Goal: Communication & Community: Share content

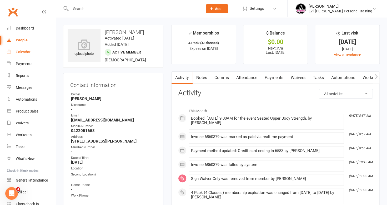
click at [18, 52] on div "Calendar" at bounding box center [23, 52] width 15 height 4
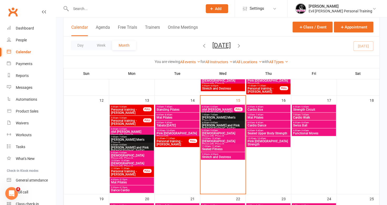
scroll to position [210, 0]
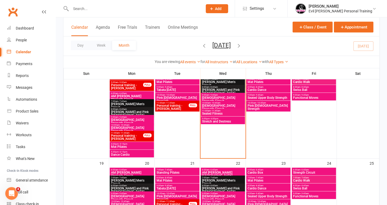
click at [223, 103] on span "10:00am - 10:45am" at bounding box center [223, 102] width 42 height 2
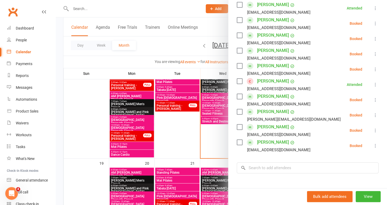
scroll to position [184, 0]
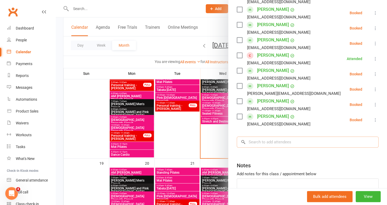
click at [257, 141] on input "search" at bounding box center [308, 141] width 142 height 11
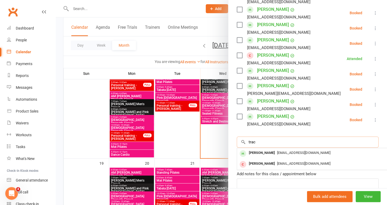
type input "trac"
click at [169, 47] on div at bounding box center [221, 102] width 331 height 205
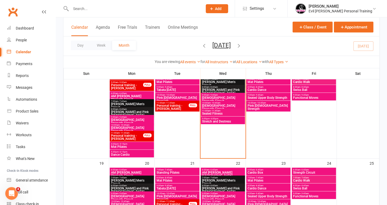
click at [223, 103] on span "10:00am - 10:45am" at bounding box center [223, 102] width 42 height 2
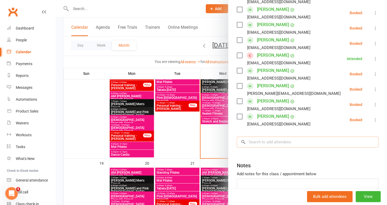
click at [268, 144] on input "search" at bounding box center [308, 141] width 142 height 11
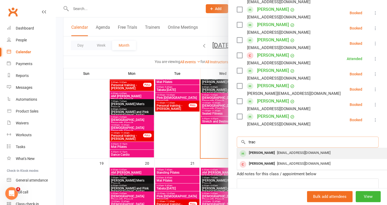
type input "trac"
click at [274, 154] on div "[PERSON_NAME]" at bounding box center [262, 153] width 30 height 8
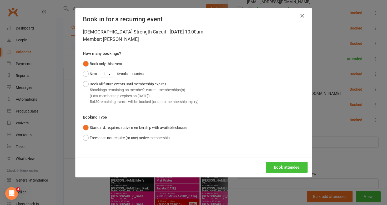
click at [275, 167] on button "Book attendee" at bounding box center [286, 166] width 42 height 11
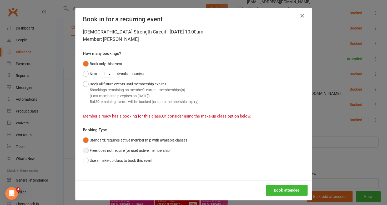
click at [84, 151] on button "Free: does not require (or use) active membership" at bounding box center [126, 150] width 87 height 10
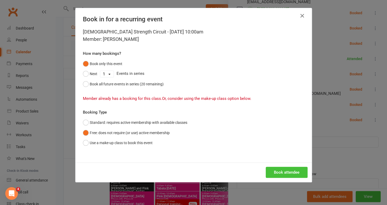
click at [275, 173] on button "Book attendee" at bounding box center [286, 171] width 42 height 11
click at [296, 171] on button "Book attendee" at bounding box center [286, 171] width 42 height 11
click at [300, 17] on icon "button" at bounding box center [302, 16] width 6 height 6
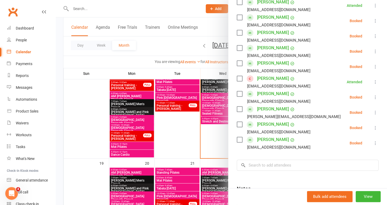
scroll to position [131, 0]
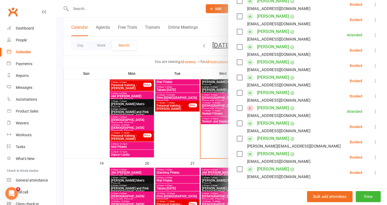
click at [372, 127] on icon at bounding box center [374, 126] width 5 height 5
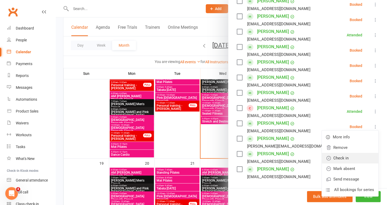
click at [339, 156] on link "Check in" at bounding box center [349, 157] width 57 height 11
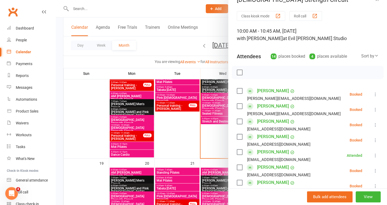
scroll to position [0, 0]
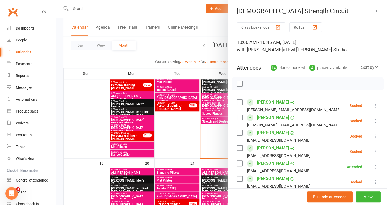
click at [168, 50] on div at bounding box center [221, 102] width 331 height 205
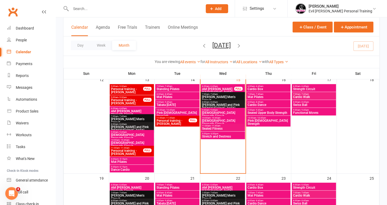
scroll to position [184, 0]
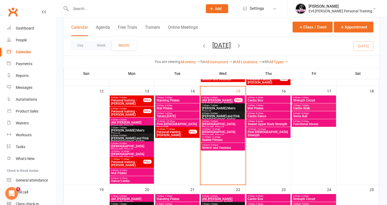
click at [315, 107] on span "Cardio Walk" at bounding box center [314, 107] width 42 height 3
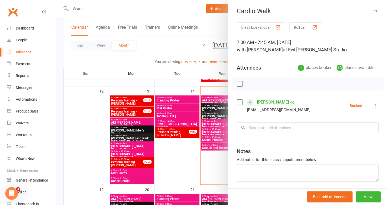
click at [144, 66] on div at bounding box center [221, 102] width 331 height 205
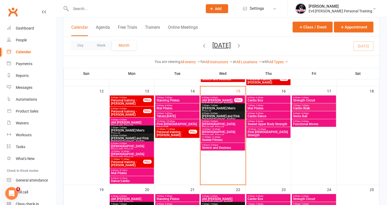
click at [318, 98] on span "6:00am - 6:45am" at bounding box center [314, 97] width 42 height 2
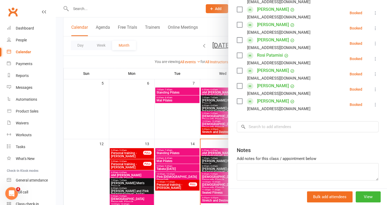
scroll to position [125, 0]
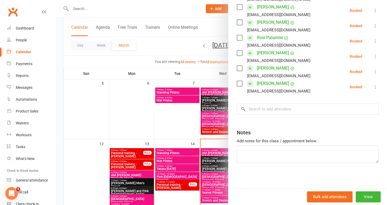
drag, startPoint x: 181, startPoint y: 199, endPoint x: 188, endPoint y: 195, distance: 8.0
click at [183, 198] on div at bounding box center [221, 102] width 331 height 205
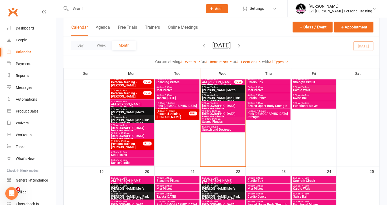
scroll to position [210, 0]
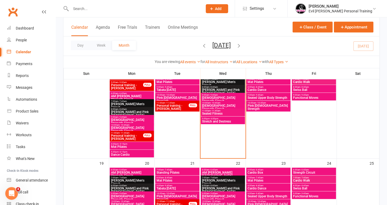
click at [271, 96] on span "Seated Upper Body Strength" at bounding box center [268, 97] width 42 height 3
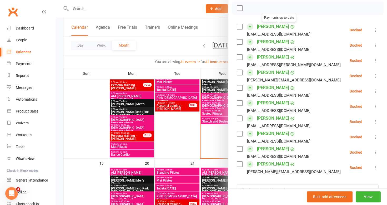
scroll to position [79, 0]
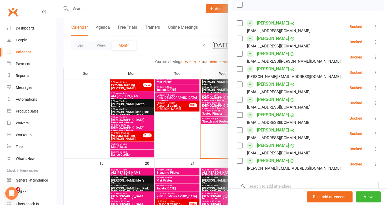
click at [169, 140] on div at bounding box center [221, 102] width 331 height 205
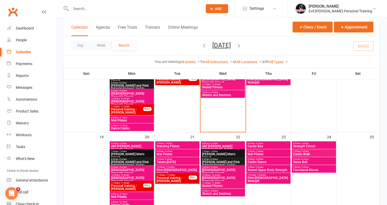
scroll to position [263, 0]
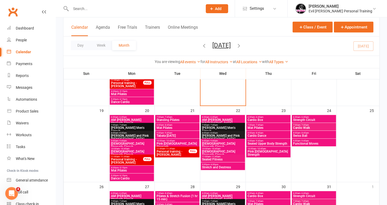
click at [324, 125] on span "7:00am - 7:45am" at bounding box center [314, 125] width 42 height 2
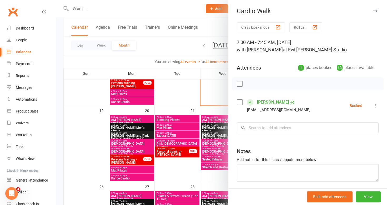
click at [177, 91] on div at bounding box center [221, 102] width 331 height 205
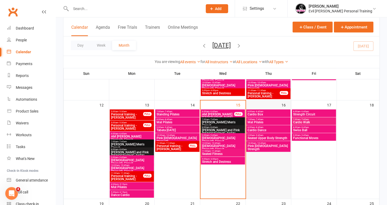
scroll to position [158, 0]
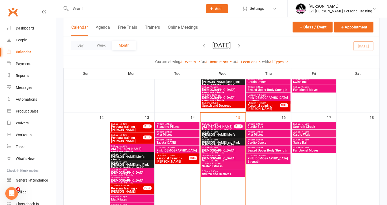
click at [224, 149] on span "[DEMOGRAPHIC_DATA] Strength Circuit" at bounding box center [223, 152] width 42 height 6
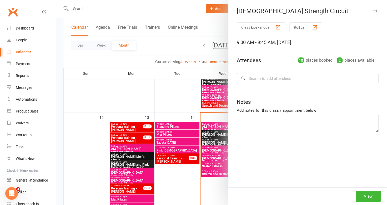
click at [212, 132] on div at bounding box center [221, 102] width 331 height 205
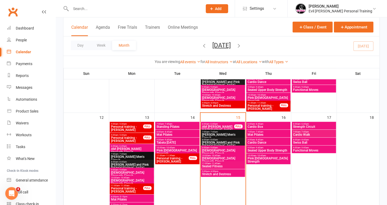
click at [228, 150] on span "[DEMOGRAPHIC_DATA] Strength Circuit" at bounding box center [223, 152] width 42 height 6
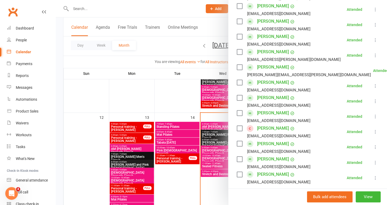
scroll to position [210, 0]
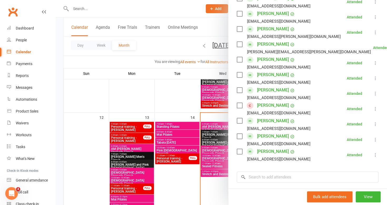
click at [193, 166] on div at bounding box center [221, 102] width 331 height 205
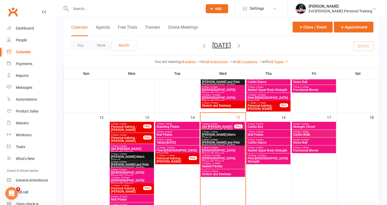
click at [213, 156] on span "[DEMOGRAPHIC_DATA] Strength Circuit" at bounding box center [223, 159] width 42 height 6
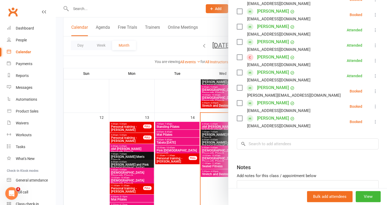
scroll to position [184, 0]
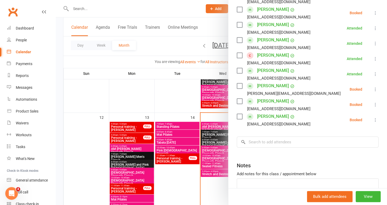
click at [173, 95] on div at bounding box center [221, 102] width 331 height 205
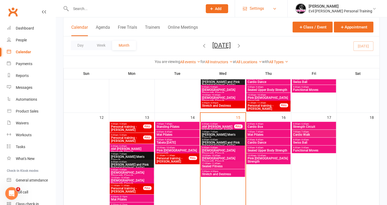
click at [264, 6] on span "Settings" at bounding box center [256, 9] width 14 height 12
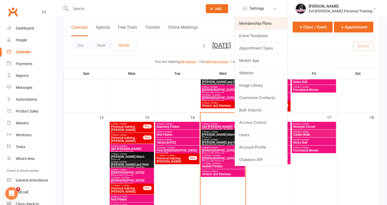
click at [271, 21] on link "Membership Plans" at bounding box center [261, 23] width 52 height 12
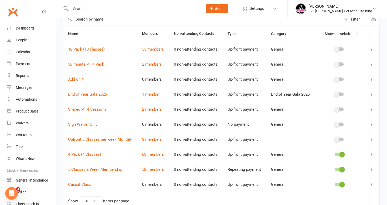
scroll to position [53, 0]
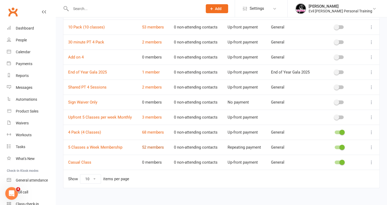
click at [157, 145] on link "52 members" at bounding box center [153, 147] width 22 height 5
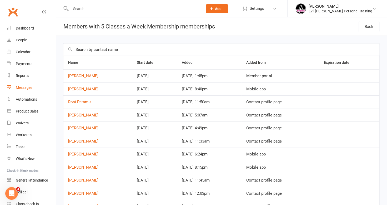
click at [25, 88] on div "Messages" at bounding box center [24, 87] width 17 height 4
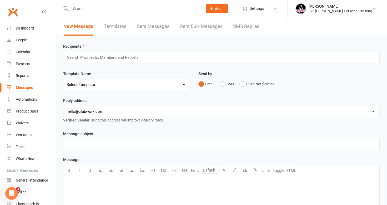
click at [116, 24] on link "Templates" at bounding box center [115, 26] width 22 height 18
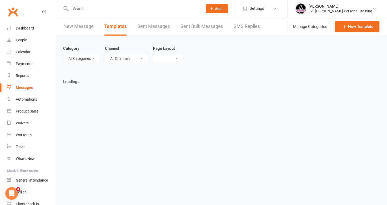
select select "grid"
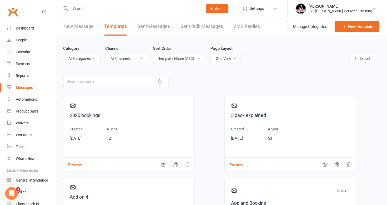
click at [119, 81] on input "text" at bounding box center [115, 81] width 105 height 11
type input "4"
click at [78, 196] on link "Add on 4" at bounding box center [129, 197] width 118 height 8
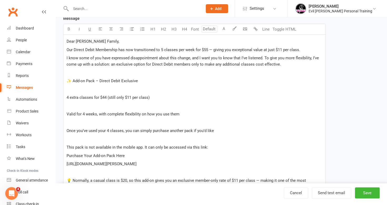
scroll to position [131, 0]
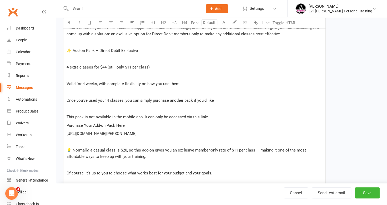
click at [213, 100] on p "Once you’ve used your 4 classes, you can simply purchase another pack if you’d …" at bounding box center [195, 100] width 256 height 6
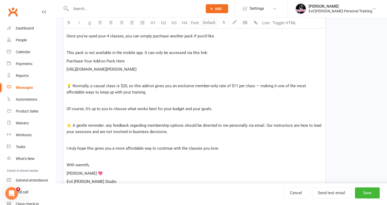
scroll to position [184, 0]
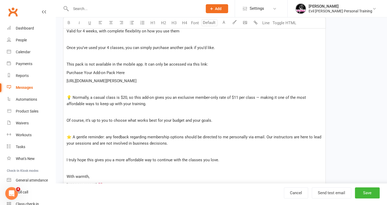
click at [213, 120] on p "Of course, it’s up to you to choose what works best for your budget and your go…" at bounding box center [195, 120] width 256 height 6
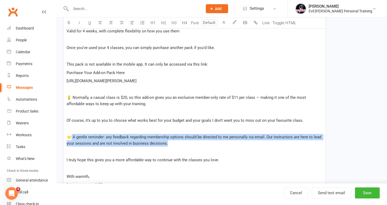
drag, startPoint x: 69, startPoint y: 134, endPoint x: 186, endPoint y: 141, distance: 116.7
click at [186, 141] on p "⭐ A gentle reminder: any feedback regarding membership options should be direct…" at bounding box center [195, 140] width 256 height 13
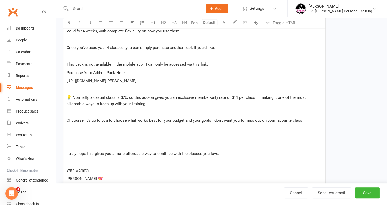
click at [155, 134] on p "﻿" at bounding box center [195, 137] width 256 height 6
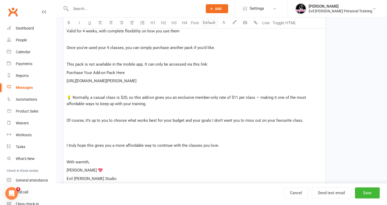
click at [158, 139] on p at bounding box center [195, 137] width 256 height 6
click at [166, 132] on div "Dear [PERSON_NAME] Family, Our Direct Debit Membership has now transitioned to …" at bounding box center [194, 68] width 262 height 233
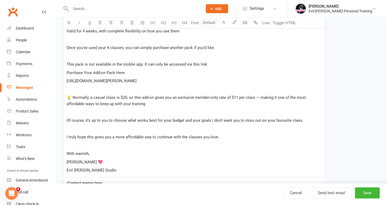
click at [311, 118] on p "Of course, it’s up to you to choose what works best for your budget and your go…" at bounding box center [195, 120] width 256 height 6
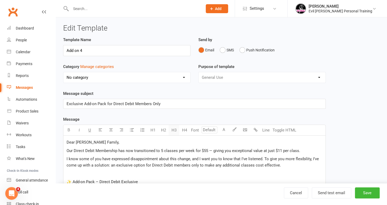
scroll to position [0, 0]
click at [367, 193] on button "Save" at bounding box center [367, 192] width 25 height 11
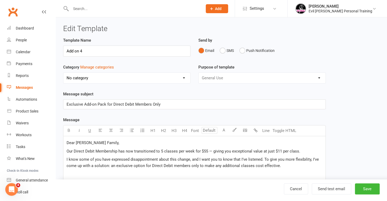
select select "grid"
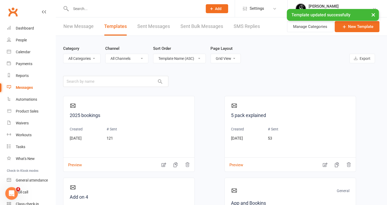
click at [87, 26] on link "New Message" at bounding box center [78, 26] width 30 height 18
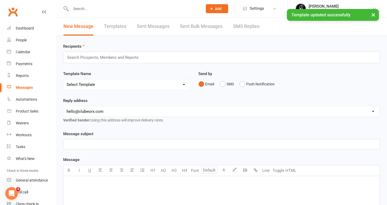
click at [92, 59] on input "text" at bounding box center [105, 57] width 77 height 7
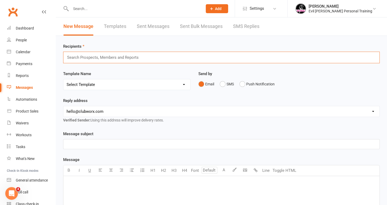
click at [100, 84] on select "Select Template [Email] App and Bookins [Email] App Cheat [Email] Class cancell…" at bounding box center [126, 84] width 127 height 11
select select "9"
click at [63, 79] on select "Select Template [Email] App and Bookins [Email] App Cheat [Email] Class cancell…" at bounding box center [126, 84] width 127 height 11
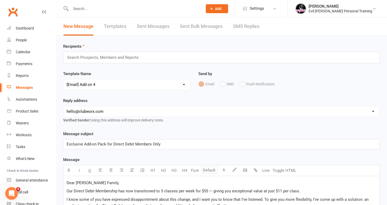
click at [118, 57] on input "text" at bounding box center [105, 57] width 77 height 7
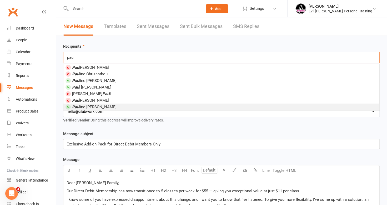
type input "pau"
click at [95, 106] on span "Pau line [PERSON_NAME]" at bounding box center [94, 106] width 44 height 5
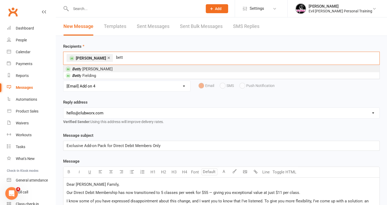
type input "bett"
click at [91, 67] on span "Bett y [PERSON_NAME]" at bounding box center [92, 69] width 40 height 5
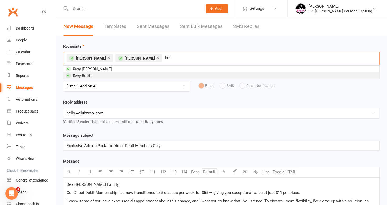
type input "terr"
click at [94, 78] on li "Terr y Booth" at bounding box center [221, 75] width 316 height 7
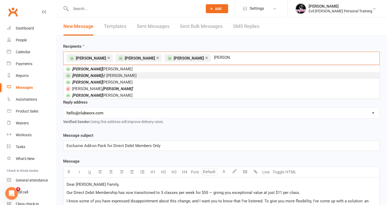
type input "[PERSON_NAME]"
click at [98, 73] on li "[PERSON_NAME] yl [PERSON_NAME]" at bounding box center [221, 75] width 316 height 7
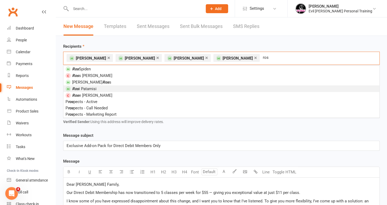
type input "ros"
click at [157, 89] on li "Ros i Patamisi" at bounding box center [221, 88] width 316 height 7
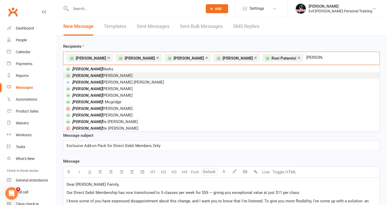
type input "[PERSON_NAME]"
click at [181, 73] on li "[PERSON_NAME]" at bounding box center [221, 75] width 316 height 7
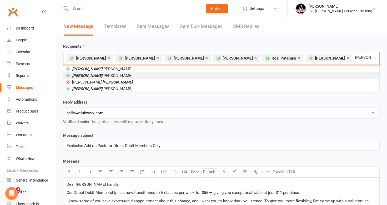
type input "[PERSON_NAME]"
click at [181, 73] on li "[PERSON_NAME] [PERSON_NAME]" at bounding box center [221, 75] width 316 height 7
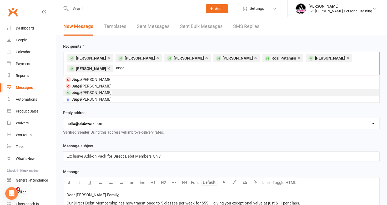
type input "ange"
click at [158, 90] on li "[PERSON_NAME]" at bounding box center [221, 92] width 316 height 7
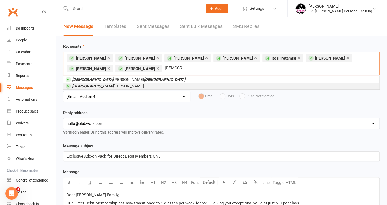
type input "[DEMOGRAPHIC_DATA]"
click at [153, 84] on li "[PERSON_NAME] ine [PERSON_NAME]" at bounding box center [221, 86] width 316 height 7
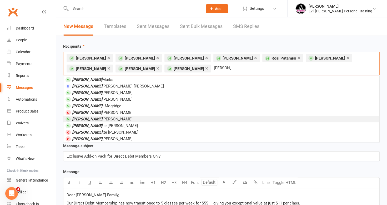
type input "[PERSON_NAME]"
click at [114, 117] on li "[PERSON_NAME]" at bounding box center [221, 118] width 316 height 7
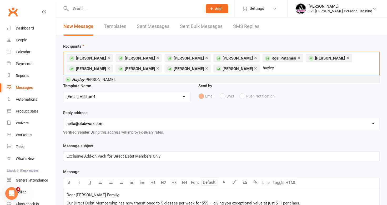
type input "hayley"
click at [155, 77] on li "[PERSON_NAME]" at bounding box center [221, 79] width 316 height 7
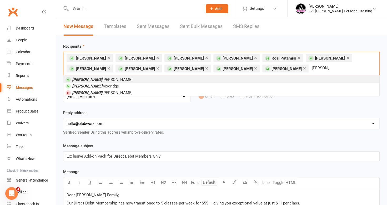
type input "[PERSON_NAME]"
click at [90, 78] on span "[PERSON_NAME]" at bounding box center [102, 79] width 60 height 5
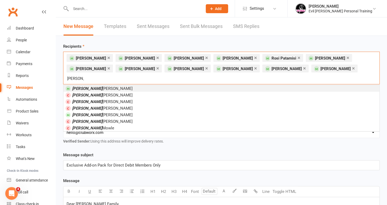
type input "[PERSON_NAME]"
click at [102, 85] on li "[PERSON_NAME]" at bounding box center [221, 88] width 316 height 7
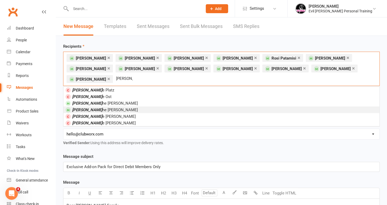
type input "[PERSON_NAME]"
click at [233, 106] on li "[PERSON_NAME] ne [PERSON_NAME]" at bounding box center [221, 109] width 316 height 7
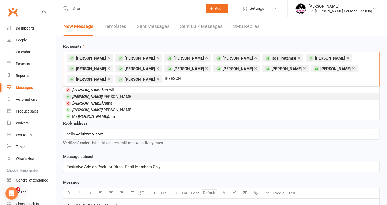
type input "[PERSON_NAME]"
click at [208, 97] on li "[PERSON_NAME]" at bounding box center [221, 96] width 316 height 7
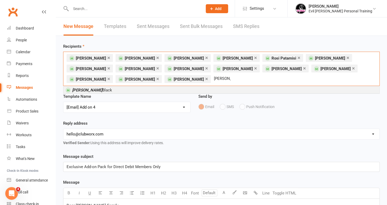
type input "[PERSON_NAME]"
click at [154, 87] on li "[PERSON_NAME]" at bounding box center [221, 89] width 316 height 7
type input "[PERSON_NAME]"
click at [196, 89] on li "[PERSON_NAME]" at bounding box center [221, 89] width 316 height 7
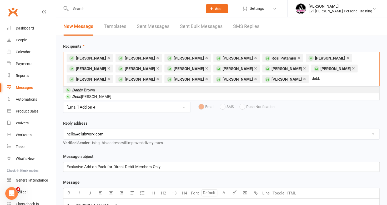
type input "debb"
click at [197, 89] on li "[PERSON_NAME]" at bounding box center [221, 89] width 316 height 7
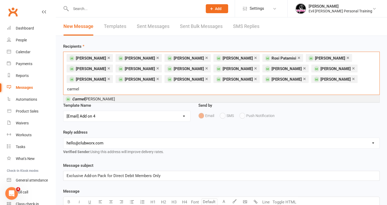
type input "carmel"
click at [178, 95] on li "[PERSON_NAME]" at bounding box center [221, 98] width 316 height 7
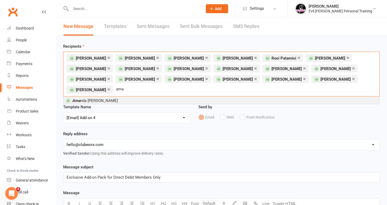
type input "ama"
click at [245, 97] on li "Ama nda [PERSON_NAME]" at bounding box center [221, 100] width 316 height 7
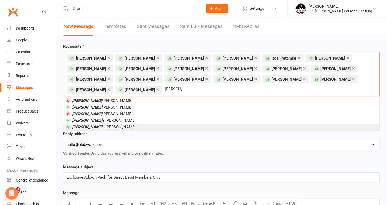
type input "[PERSON_NAME]"
click at [178, 123] on li "[PERSON_NAME]" at bounding box center [221, 126] width 316 height 7
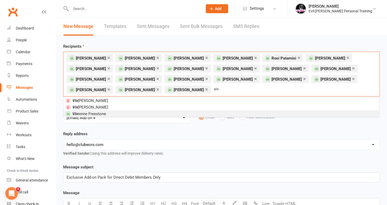
type input "viv"
click at [154, 113] on li "Viv ienne Freestone" at bounding box center [221, 113] width 316 height 7
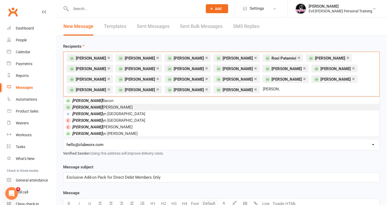
type input "[PERSON_NAME]"
click at [156, 105] on li "[PERSON_NAME]" at bounding box center [221, 107] width 316 height 7
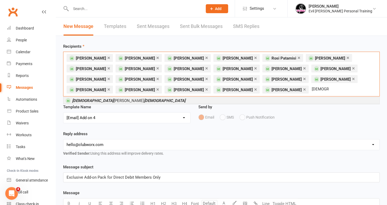
type input "[DEMOGRAPHIC_DATA]"
click at [156, 100] on li "[DEMOGRAPHIC_DATA] [PERSON_NAME][DEMOGRAPHIC_DATA]" at bounding box center [221, 100] width 316 height 7
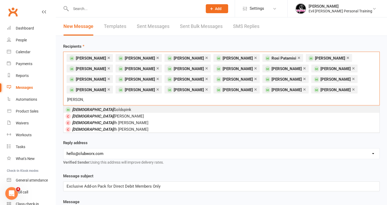
type input "[PERSON_NAME]"
click at [155, 106] on li "[PERSON_NAME]" at bounding box center [221, 109] width 316 height 7
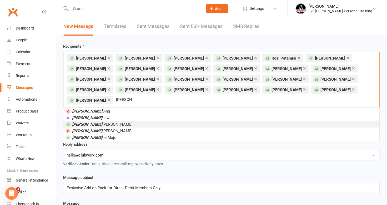
type input "[PERSON_NAME]"
click at [147, 121] on li "[PERSON_NAME]" at bounding box center [221, 124] width 316 height 7
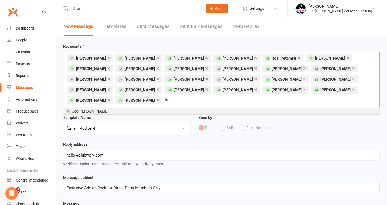
type input "joc"
click at [146, 108] on li "[PERSON_NAME]" at bounding box center [221, 111] width 316 height 7
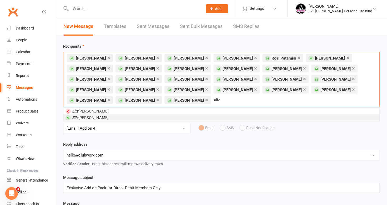
type input "eliz"
click at [139, 117] on li "[PERSON_NAME] [PERSON_NAME]" at bounding box center [221, 117] width 316 height 7
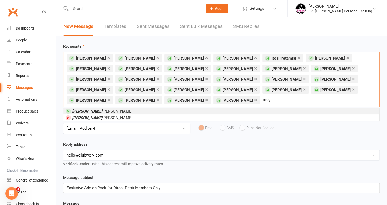
type input "meg"
click at [139, 113] on li "[PERSON_NAME]" at bounding box center [221, 111] width 316 height 7
type input "zoe"
click at [139, 113] on li "[PERSON_NAME]" at bounding box center [221, 111] width 316 height 7
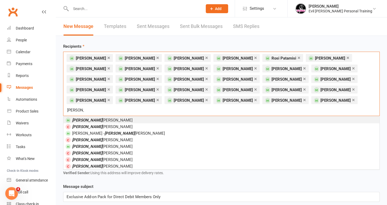
type input "[PERSON_NAME]"
click at [138, 116] on li "[PERSON_NAME] [PERSON_NAME]" at bounding box center [221, 119] width 316 height 7
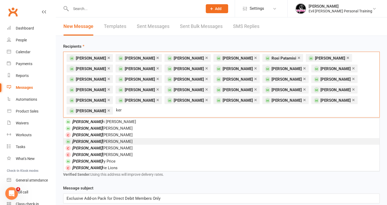
type input "ker"
click at [168, 138] on li "[PERSON_NAME]" at bounding box center [221, 141] width 316 height 7
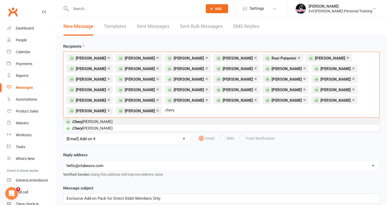
type input "chery"
click at [187, 118] on li "[PERSON_NAME]" at bounding box center [221, 121] width 316 height 7
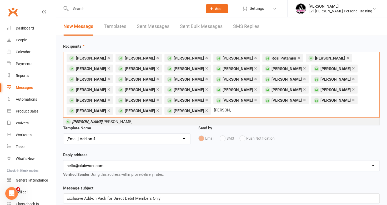
type input "[PERSON_NAME]"
click at [183, 119] on li "[PERSON_NAME]" at bounding box center [221, 121] width 316 height 7
type input "[PERSON_NAME]"
click at [183, 119] on li "[PERSON_NAME]" at bounding box center [221, 121] width 316 height 7
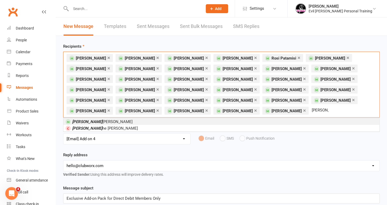
type input "[PERSON_NAME]"
click at [180, 118] on li "[PERSON_NAME]" at bounding box center [221, 121] width 316 height 7
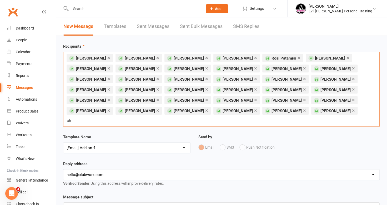
type input "x"
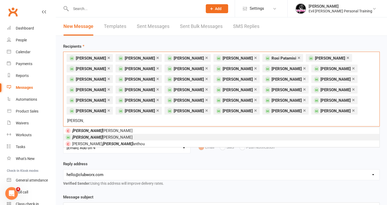
type input "[PERSON_NAME]"
click at [182, 134] on li "[PERSON_NAME]" at bounding box center [221, 137] width 316 height 7
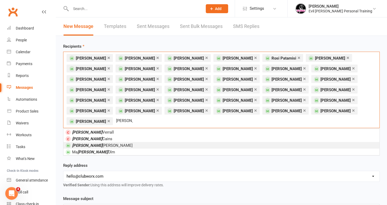
type input "[PERSON_NAME]"
click at [174, 142] on li "[PERSON_NAME]" at bounding box center [221, 145] width 316 height 7
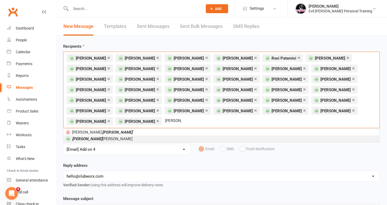
type input "[PERSON_NAME]"
click at [169, 135] on li "[PERSON_NAME] yle [PERSON_NAME]" at bounding box center [221, 138] width 316 height 7
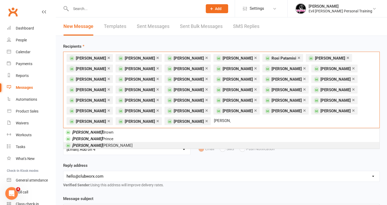
type input "[PERSON_NAME]"
click at [167, 142] on li "[PERSON_NAME]" at bounding box center [221, 145] width 316 height 7
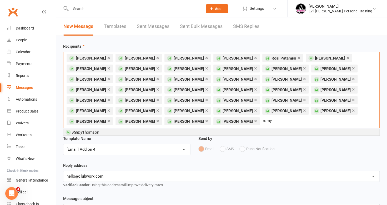
type input "romy"
click at [167, 131] on li "[PERSON_NAME]" at bounding box center [221, 132] width 316 height 7
type input "jo"
click at [178, 132] on li "[PERSON_NAME]" at bounding box center [221, 132] width 316 height 7
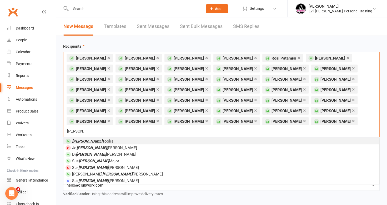
type input "[PERSON_NAME]"
click at [178, 137] on li "[PERSON_NAME]" at bounding box center [221, 140] width 316 height 7
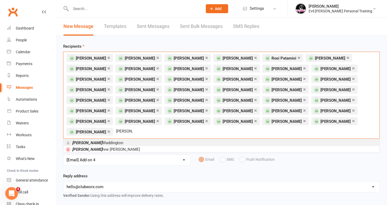
type input "[PERSON_NAME]"
click at [178, 139] on li "[PERSON_NAME]" at bounding box center [221, 142] width 316 height 7
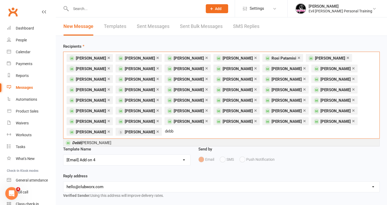
type input "debb"
click at [287, 139] on li "Debb ie [PERSON_NAME]" at bounding box center [221, 142] width 316 height 7
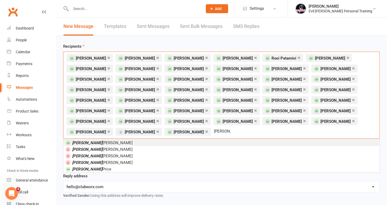
type input "[PERSON_NAME]"
click at [258, 139] on li "[PERSON_NAME]" at bounding box center [221, 142] width 316 height 7
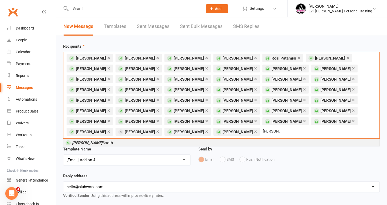
type input "[PERSON_NAME]"
click at [282, 139] on li "[PERSON_NAME]" at bounding box center [221, 142] width 316 height 7
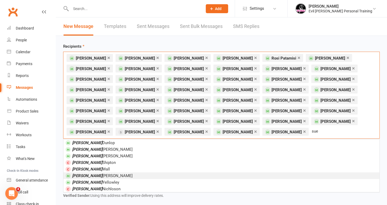
type input "sue"
click at [208, 174] on li "[PERSON_NAME]" at bounding box center [221, 175] width 316 height 7
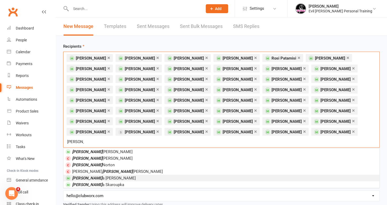
type input "[PERSON_NAME]"
click at [176, 174] on li "[PERSON_NAME]" at bounding box center [221, 177] width 316 height 7
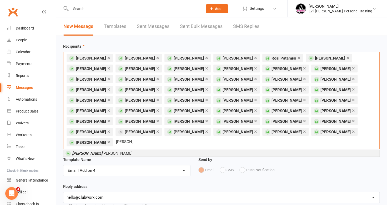
type input "[PERSON_NAME]"
click at [181, 150] on li "[PERSON_NAME] [PERSON_NAME]" at bounding box center [221, 153] width 316 height 7
type input "aim"
click at [244, 150] on li "Aim [PERSON_NAME]" at bounding box center [221, 153] width 316 height 7
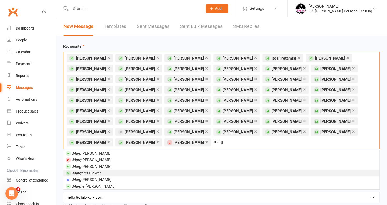
type input "marg"
click at [190, 169] on li "Marg aret Flower" at bounding box center [221, 172] width 316 height 7
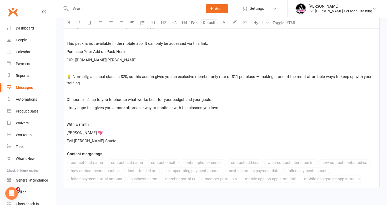
scroll to position [357, 0]
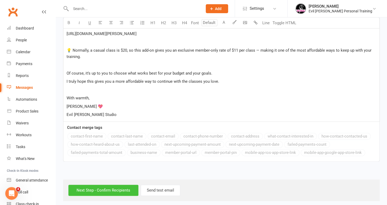
click at [97, 187] on input "Next Step - Confirm Recipients" at bounding box center [103, 189] width 70 height 11
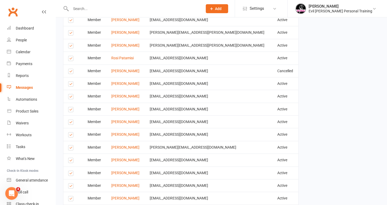
scroll to position [856, 0]
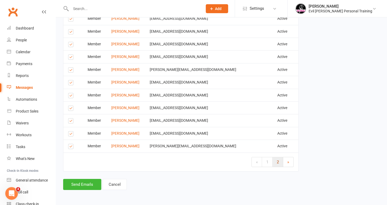
click at [277, 161] on span "2" at bounding box center [278, 161] width 2 height 5
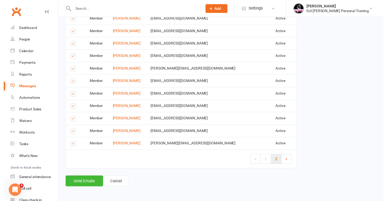
scroll to position [249, 0]
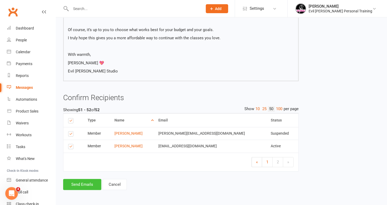
click at [83, 184] on button "Send Emails" at bounding box center [82, 183] width 38 height 11
